Goal: Task Accomplishment & Management: Use online tool/utility

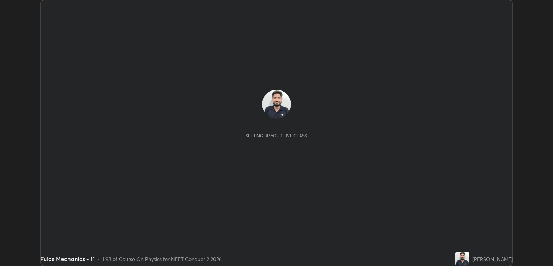
scroll to position [266, 553]
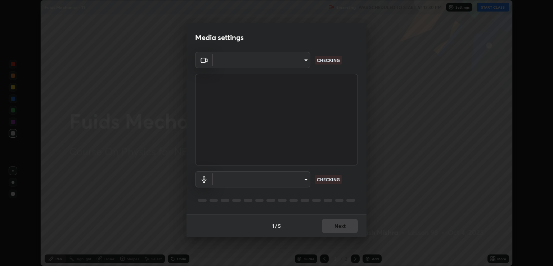
type input "ecbdbd44a66272db987f9f12271ef5319a85e28cdf2a8e5dd884bc8ad31297da"
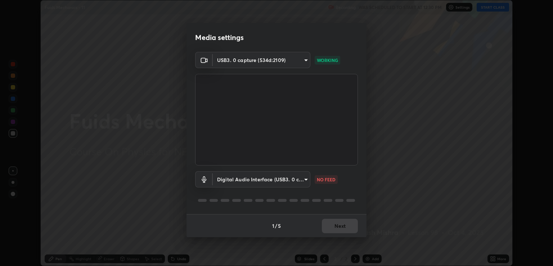
click at [304, 178] on body "Erase all Fuids Mechanics - 11 Recording WAS SCHEDULED TO START AT 12:30 PM Set…" at bounding box center [276, 133] width 553 height 266
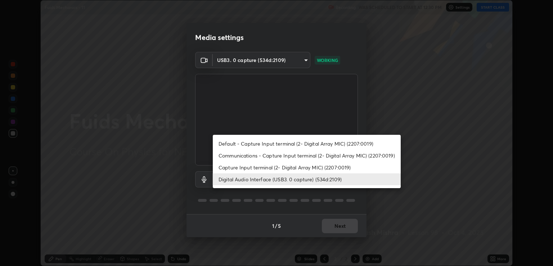
click at [301, 170] on li "Capture Input terminal (2- Digital Array MIC) (2207:0019)" at bounding box center [307, 167] width 188 height 12
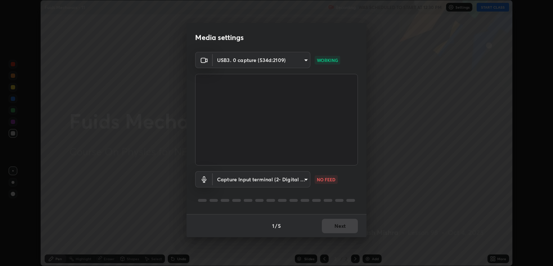
click at [300, 183] on body "Erase all Fuids Mechanics - 11 Recording WAS SCHEDULED TO START AT 12:30 PM Set…" at bounding box center [276, 133] width 553 height 266
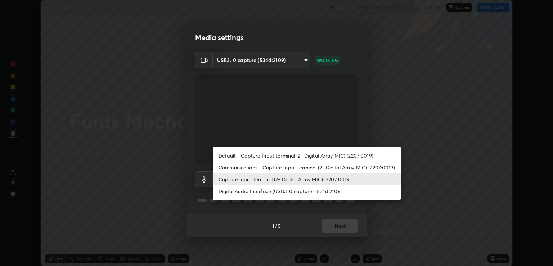
click at [300, 191] on li "Digital Audio Interface (USB3. 0 capture) (534d:2109)" at bounding box center [307, 191] width 188 height 12
type input "641fb1797ef8f9550b7f0158b383ff89036df526a4b0c4fe678c68e459c52791"
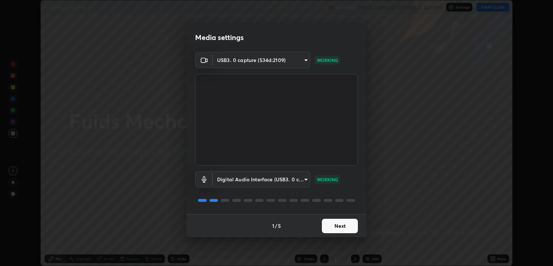
click at [343, 226] on button "Next" at bounding box center [340, 225] width 36 height 14
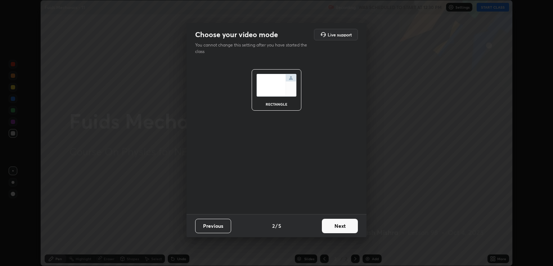
click at [347, 226] on button "Next" at bounding box center [340, 225] width 36 height 14
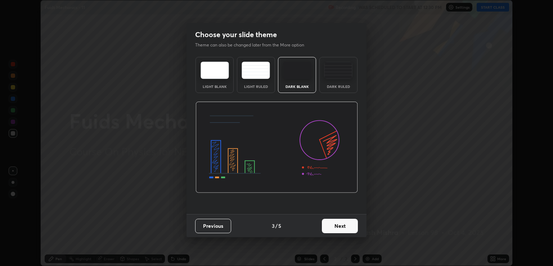
click at [350, 226] on button "Next" at bounding box center [340, 225] width 36 height 14
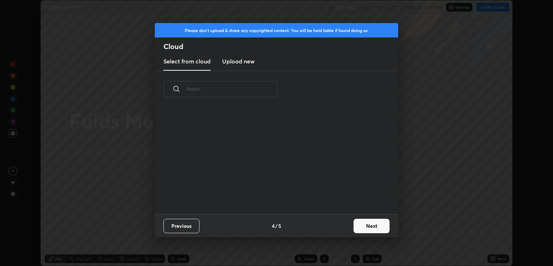
click at [357, 229] on button "Next" at bounding box center [371, 225] width 36 height 14
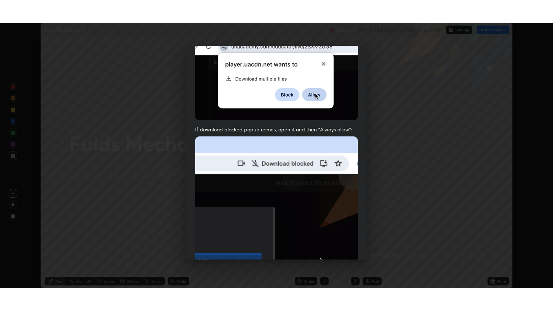
scroll to position [146, 0]
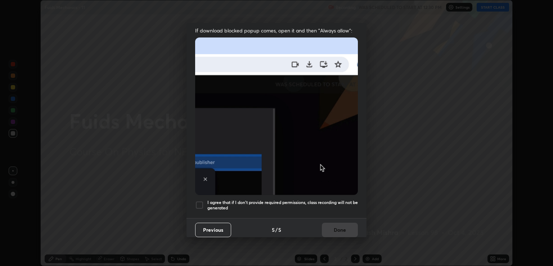
click at [335, 199] on h5 "I agree that if I don't provide required permissions, class recording will not …" at bounding box center [282, 204] width 150 height 11
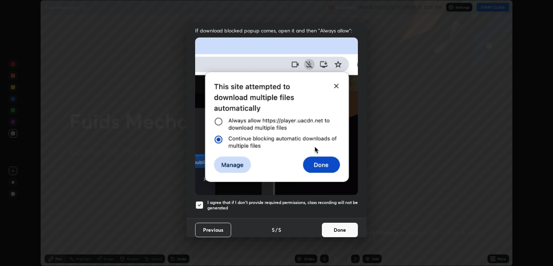
click at [341, 227] on button "Done" at bounding box center [340, 229] width 36 height 14
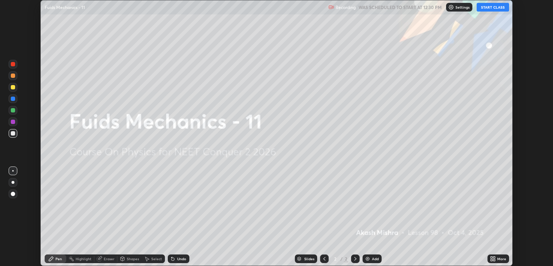
click at [491, 5] on button "START CLASS" at bounding box center [493, 7] width 32 height 9
click at [495, 259] on icon at bounding box center [494, 260] width 2 height 2
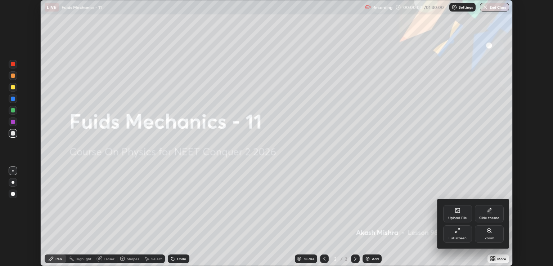
click at [461, 236] on div "Full screen" at bounding box center [458, 238] width 18 height 4
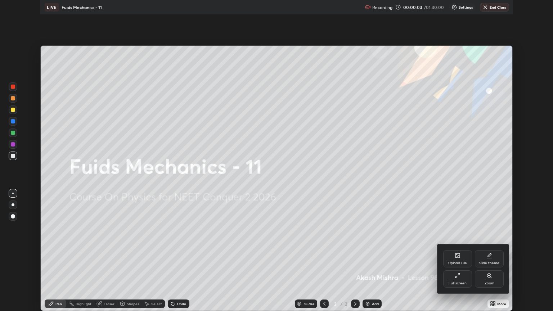
scroll to position [311, 553]
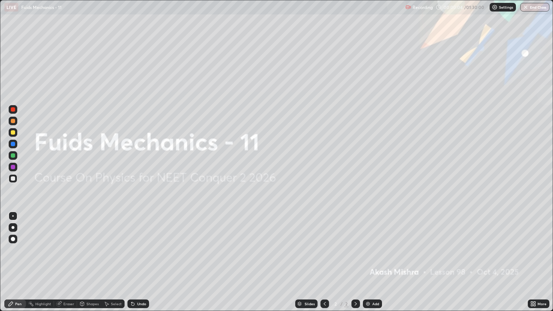
click at [369, 265] on img at bounding box center [368, 304] width 6 height 6
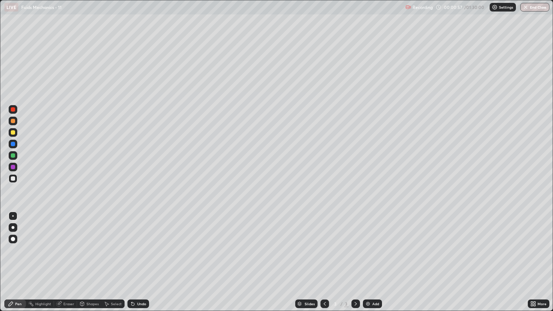
click at [13, 132] on div at bounding box center [13, 132] width 4 height 4
click at [12, 225] on div at bounding box center [13, 227] width 9 height 9
click at [143, 265] on div "Undo" at bounding box center [138, 303] width 22 height 9
click at [143, 265] on div "Undo" at bounding box center [141, 304] width 9 height 4
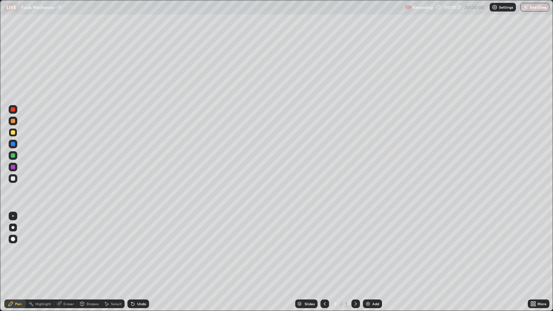
click at [140, 265] on div "Undo" at bounding box center [138, 303] width 22 height 9
click at [131, 265] on div "Undo" at bounding box center [137, 304] width 24 height 14
click at [15, 179] on div at bounding box center [13, 178] width 9 height 9
click at [17, 132] on div at bounding box center [13, 132] width 9 height 9
click at [138, 265] on div "Undo" at bounding box center [138, 303] width 22 height 9
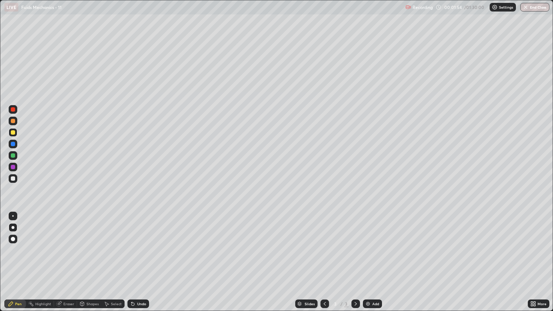
click at [13, 121] on div at bounding box center [13, 121] width 4 height 4
click at [14, 110] on div at bounding box center [13, 109] width 4 height 4
click at [135, 265] on div "Undo" at bounding box center [138, 303] width 22 height 9
click at [14, 182] on div at bounding box center [13, 178] width 9 height 9
click at [14, 155] on div at bounding box center [13, 155] width 4 height 4
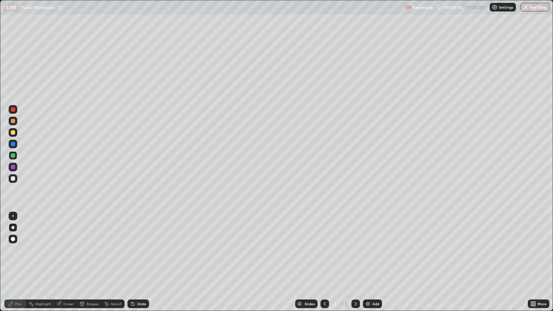
click at [13, 179] on div at bounding box center [13, 178] width 4 height 4
click at [11, 133] on div at bounding box center [13, 132] width 4 height 4
click at [17, 179] on div at bounding box center [13, 178] width 9 height 9
click at [10, 155] on div at bounding box center [13, 155] width 9 height 9
click at [139, 265] on div "Undo" at bounding box center [141, 304] width 9 height 4
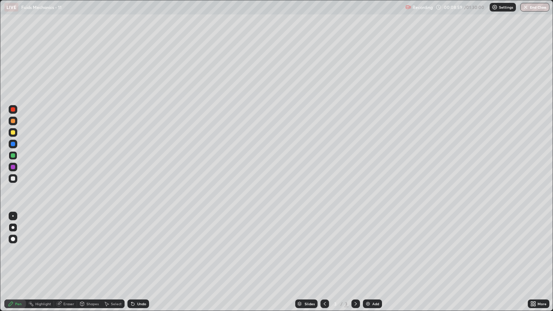
click at [375, 265] on div "Add" at bounding box center [375, 304] width 7 height 4
click at [13, 180] on div at bounding box center [13, 178] width 4 height 4
click at [15, 179] on div at bounding box center [13, 178] width 4 height 4
click at [13, 133] on div at bounding box center [13, 132] width 4 height 4
click at [369, 265] on div "Add" at bounding box center [372, 303] width 19 height 9
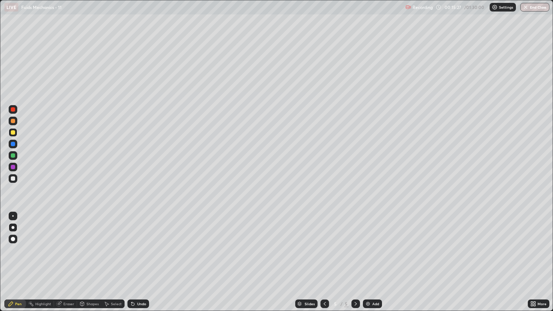
click at [14, 177] on div at bounding box center [13, 178] width 4 height 4
click at [139, 265] on div "Undo" at bounding box center [141, 304] width 9 height 4
click at [137, 265] on div "Undo" at bounding box center [141, 304] width 9 height 4
click at [138, 265] on div "Undo" at bounding box center [138, 303] width 22 height 9
click at [136, 265] on div "Undo" at bounding box center [138, 303] width 22 height 9
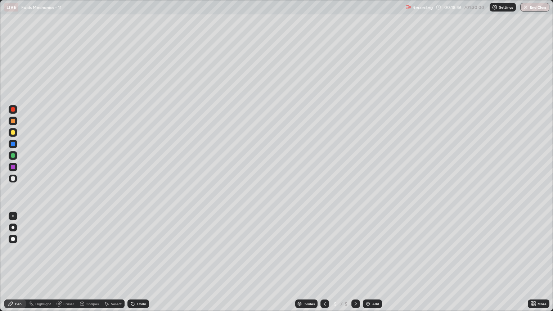
click at [369, 265] on img at bounding box center [368, 304] width 6 height 6
click at [15, 134] on div at bounding box center [13, 132] width 9 height 9
click at [137, 265] on div "Undo" at bounding box center [141, 304] width 9 height 4
click at [138, 265] on div "Undo" at bounding box center [141, 304] width 9 height 4
click at [137, 265] on div "Undo" at bounding box center [141, 304] width 9 height 4
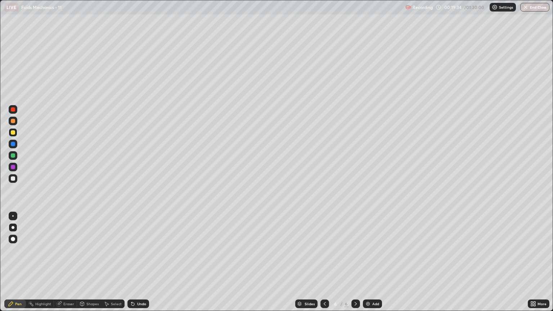
click at [14, 180] on div at bounding box center [13, 178] width 4 height 4
click at [13, 132] on div at bounding box center [13, 132] width 4 height 4
click at [14, 177] on div at bounding box center [13, 178] width 4 height 4
click at [14, 132] on div at bounding box center [13, 132] width 4 height 4
click at [16, 132] on div at bounding box center [13, 132] width 9 height 9
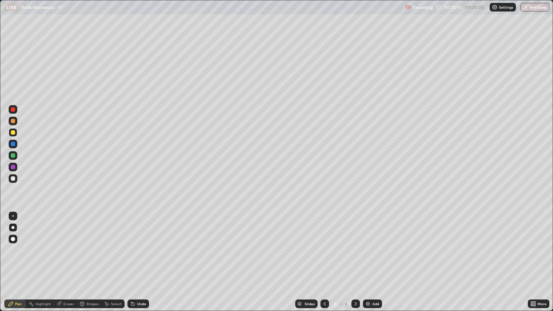
click at [140, 265] on div "Undo" at bounding box center [138, 303] width 22 height 9
click at [138, 265] on div "Undo" at bounding box center [141, 304] width 9 height 4
click at [14, 178] on div at bounding box center [13, 178] width 4 height 4
click at [14, 134] on div at bounding box center [13, 132] width 4 height 4
click at [14, 110] on div at bounding box center [13, 109] width 4 height 4
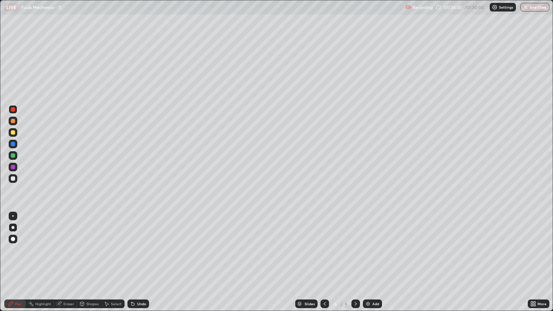
click at [14, 132] on div at bounding box center [13, 132] width 4 height 4
click at [13, 216] on div at bounding box center [12, 215] width 1 height 1
click at [13, 111] on div at bounding box center [13, 109] width 4 height 4
click at [14, 179] on div at bounding box center [13, 178] width 4 height 4
click at [13, 167] on div at bounding box center [13, 167] width 4 height 4
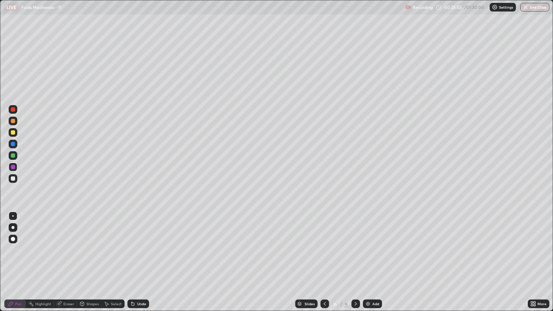
click at [13, 133] on div at bounding box center [13, 132] width 4 height 4
click at [13, 157] on div at bounding box center [13, 155] width 4 height 4
click at [373, 265] on div "Add" at bounding box center [375, 304] width 7 height 4
click at [323, 265] on icon at bounding box center [325, 304] width 6 height 6
click at [355, 265] on icon at bounding box center [356, 304] width 6 height 6
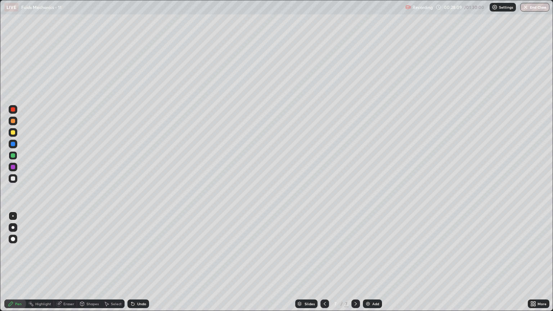
click at [16, 179] on div at bounding box center [13, 178] width 9 height 9
click at [15, 226] on div at bounding box center [13, 227] width 9 height 9
click at [140, 265] on div "Undo" at bounding box center [141, 304] width 9 height 4
click at [137, 265] on div "Undo" at bounding box center [141, 304] width 9 height 4
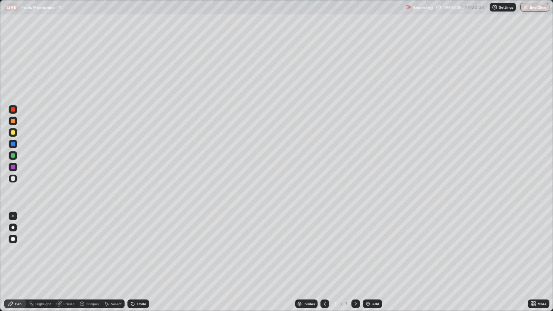
click at [136, 265] on div "Undo" at bounding box center [138, 303] width 22 height 9
click at [139, 265] on div "Undo" at bounding box center [138, 303] width 22 height 9
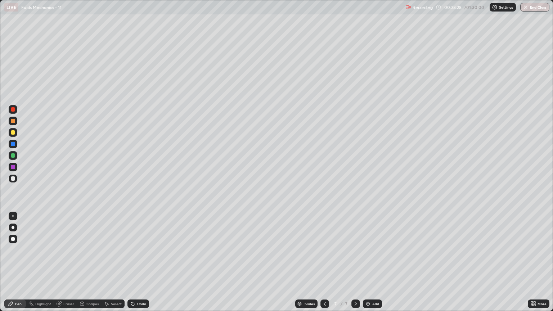
click at [15, 132] on div at bounding box center [13, 132] width 9 height 9
click at [14, 180] on div at bounding box center [13, 178] width 4 height 4
click at [13, 133] on div at bounding box center [13, 132] width 4 height 4
click at [14, 118] on div at bounding box center [13, 121] width 9 height 9
click at [13, 121] on div at bounding box center [13, 121] width 4 height 4
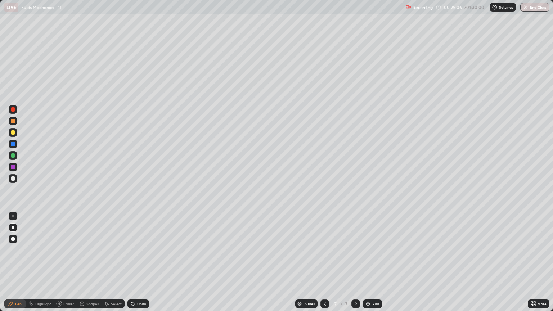
click at [15, 111] on div at bounding box center [13, 109] width 4 height 4
click at [13, 121] on div at bounding box center [13, 121] width 4 height 4
click at [14, 122] on div at bounding box center [13, 121] width 4 height 4
click at [16, 177] on div at bounding box center [13, 178] width 9 height 9
click at [13, 134] on div at bounding box center [13, 132] width 4 height 4
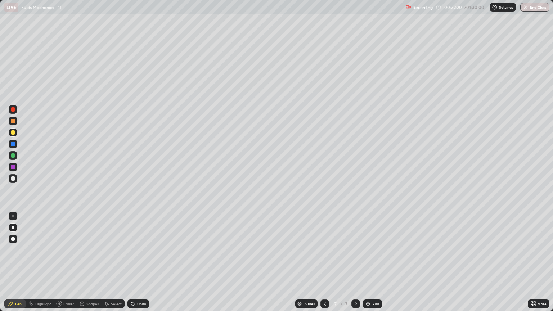
click at [13, 110] on div at bounding box center [13, 109] width 4 height 4
click at [16, 158] on div at bounding box center [13, 155] width 9 height 9
click at [12, 122] on div at bounding box center [13, 121] width 4 height 4
click at [137, 265] on div "Undo" at bounding box center [141, 304] width 9 height 4
click at [138, 265] on div "Undo" at bounding box center [141, 304] width 9 height 4
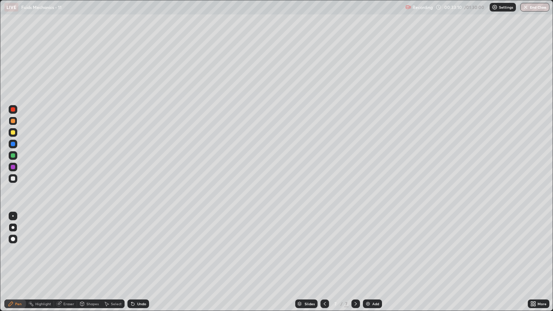
click at [14, 108] on div at bounding box center [13, 109] width 4 height 4
click at [11, 159] on div at bounding box center [13, 155] width 9 height 9
click at [17, 144] on div at bounding box center [13, 144] width 9 height 9
click at [13, 155] on div at bounding box center [13, 155] width 4 height 4
click at [144, 265] on div "Undo" at bounding box center [138, 303] width 22 height 9
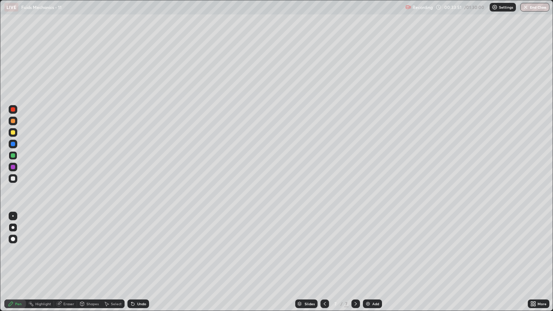
click at [144, 265] on div "Undo" at bounding box center [141, 304] width 9 height 4
click at [13, 179] on div at bounding box center [13, 178] width 4 height 4
click at [69, 265] on div "Eraser" at bounding box center [68, 304] width 11 height 4
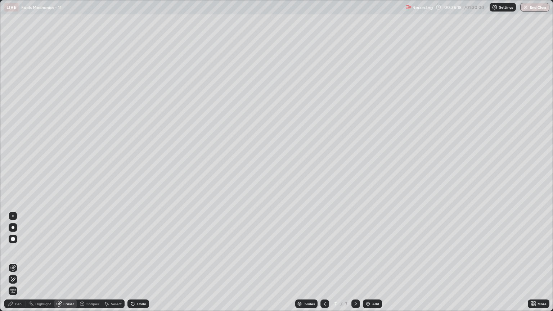
click at [24, 265] on div "Pen" at bounding box center [15, 303] width 22 height 9
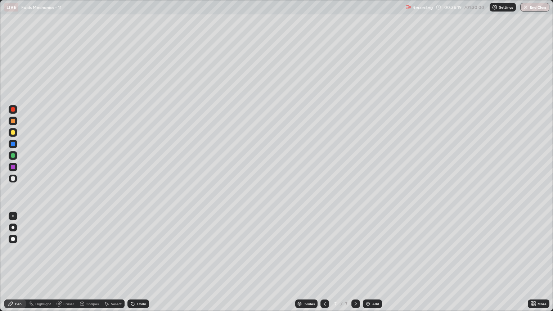
click at [13, 132] on div at bounding box center [13, 132] width 4 height 4
click at [13, 109] on div at bounding box center [13, 109] width 4 height 4
click at [14, 134] on div at bounding box center [13, 132] width 4 height 4
click at [14, 155] on div at bounding box center [13, 155] width 4 height 4
click at [14, 180] on div at bounding box center [13, 178] width 4 height 4
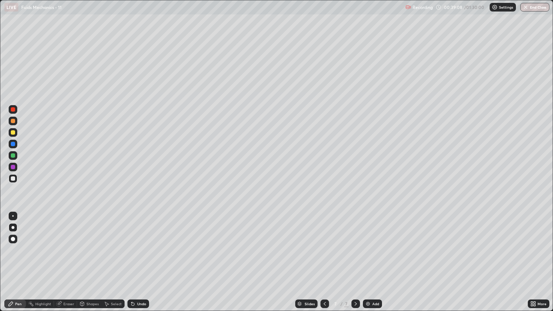
click at [138, 265] on div "Undo" at bounding box center [138, 303] width 22 height 9
click at [136, 265] on div "Undo" at bounding box center [138, 303] width 22 height 9
click at [141, 265] on div "Undo" at bounding box center [141, 304] width 9 height 4
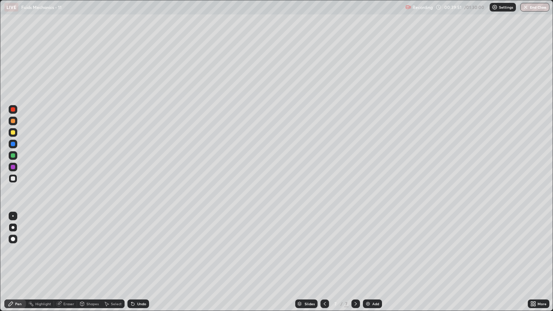
click at [143, 265] on div "Undo" at bounding box center [138, 303] width 22 height 9
click at [377, 265] on div "Add" at bounding box center [375, 304] width 7 height 4
click at [15, 179] on div at bounding box center [13, 178] width 9 height 9
click at [68, 265] on div "Eraser" at bounding box center [68, 304] width 11 height 4
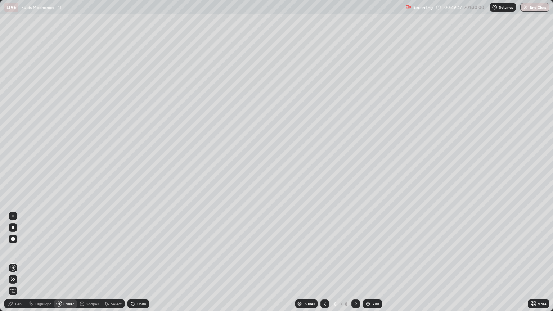
click at [22, 265] on div "Pen" at bounding box center [15, 303] width 22 height 9
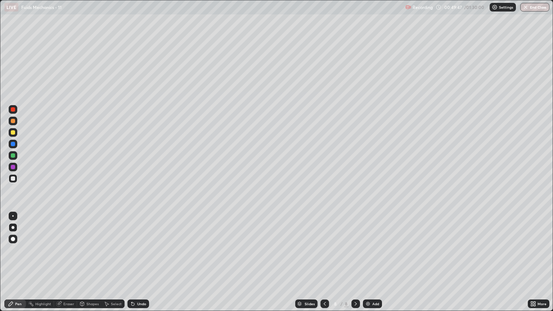
click at [14, 132] on div at bounding box center [13, 132] width 4 height 4
click at [138, 265] on div "Undo" at bounding box center [141, 304] width 9 height 4
click at [138, 265] on div "Undo" at bounding box center [138, 303] width 22 height 9
click at [135, 265] on div "Undo" at bounding box center [138, 303] width 22 height 9
click at [133, 265] on div "Undo" at bounding box center [138, 303] width 22 height 9
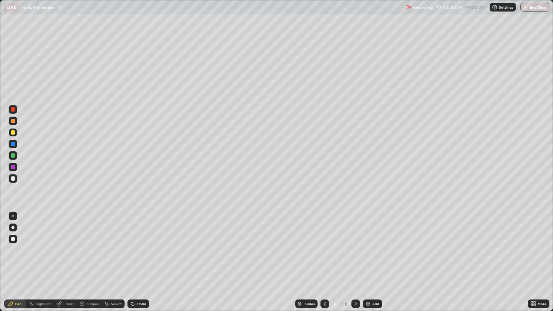
click at [13, 179] on div at bounding box center [13, 178] width 4 height 4
click at [13, 132] on div at bounding box center [13, 132] width 4 height 4
click at [17, 180] on div at bounding box center [13, 178] width 9 height 9
click at [13, 134] on div at bounding box center [13, 132] width 4 height 4
click at [16, 157] on div at bounding box center [13, 155] width 9 height 9
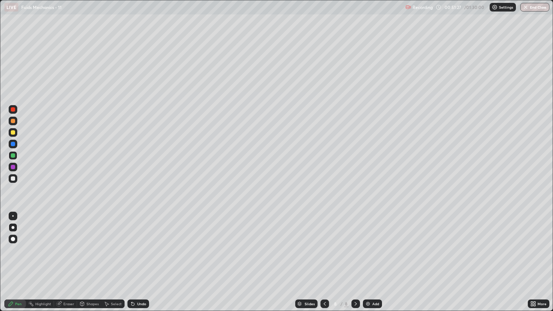
click at [13, 132] on div at bounding box center [13, 132] width 4 height 4
click at [16, 181] on div at bounding box center [13, 178] width 9 height 9
click at [13, 133] on div at bounding box center [13, 132] width 4 height 4
click at [13, 177] on div at bounding box center [13, 178] width 4 height 4
click at [16, 132] on div at bounding box center [13, 132] width 9 height 9
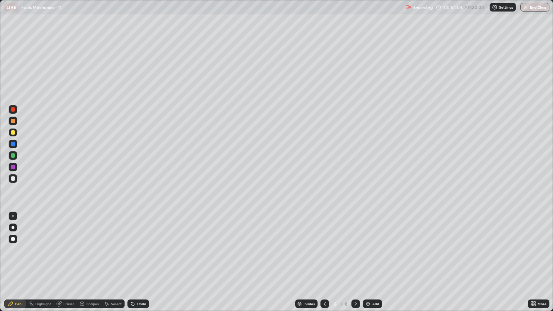
click at [137, 265] on div "Undo" at bounding box center [141, 304] width 9 height 4
click at [15, 179] on div at bounding box center [13, 178] width 4 height 4
click at [13, 122] on div at bounding box center [13, 121] width 4 height 4
click at [13, 155] on div at bounding box center [13, 155] width 4 height 4
click at [139, 265] on div "Undo" at bounding box center [138, 303] width 22 height 9
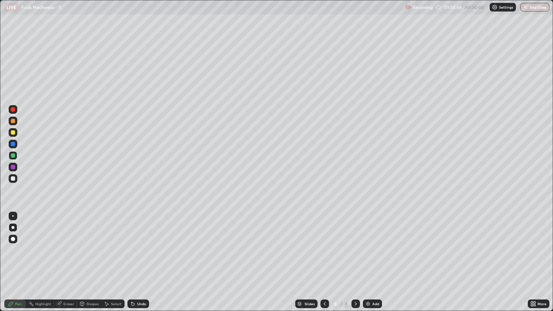
click at [370, 265] on img at bounding box center [368, 304] width 6 height 6
click at [16, 132] on div at bounding box center [13, 132] width 9 height 9
click at [14, 177] on div at bounding box center [13, 178] width 4 height 4
click at [13, 177] on div at bounding box center [13, 178] width 4 height 4
click at [137, 265] on div "Undo" at bounding box center [141, 304] width 9 height 4
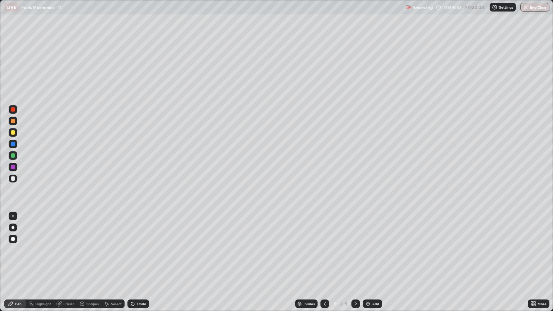
click at [15, 132] on div at bounding box center [13, 132] width 9 height 9
click at [13, 179] on div at bounding box center [13, 178] width 4 height 4
click at [13, 109] on div at bounding box center [13, 109] width 4 height 4
click at [13, 154] on div at bounding box center [13, 155] width 4 height 4
click at [17, 180] on div at bounding box center [13, 178] width 9 height 9
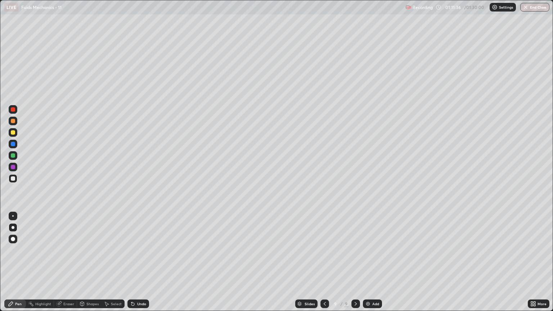
click at [13, 132] on div at bounding box center [13, 132] width 4 height 4
click at [16, 133] on div at bounding box center [13, 132] width 9 height 9
click at [15, 179] on div at bounding box center [13, 178] width 9 height 9
click at [367, 265] on img at bounding box center [368, 304] width 6 height 6
click at [13, 134] on div at bounding box center [13, 132] width 4 height 4
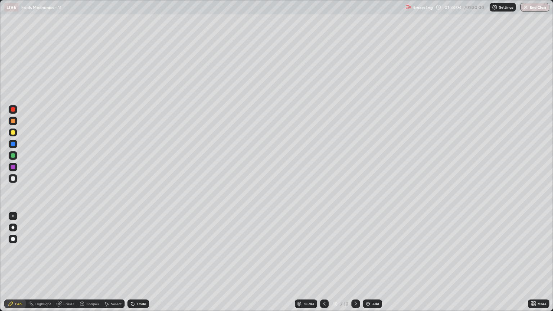
click at [532, 4] on button "End Class" at bounding box center [534, 7] width 29 height 9
